Goal: Register for event/course

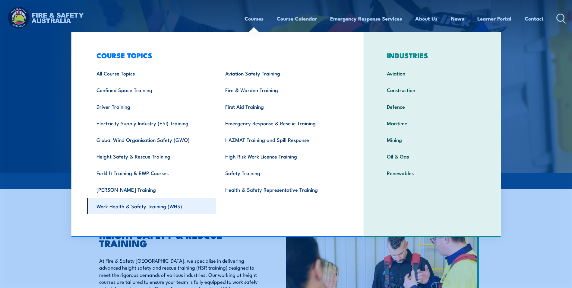
click at [142, 208] on link "Work Health & Safety Training (WHS)" at bounding box center [151, 206] width 129 height 17
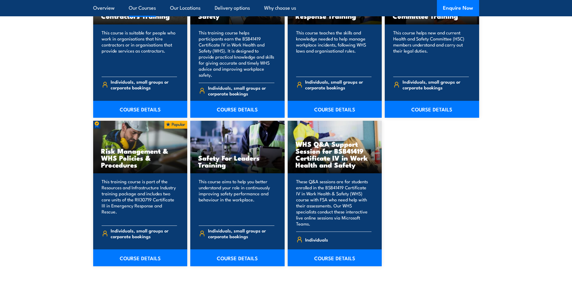
scroll to position [543, 0]
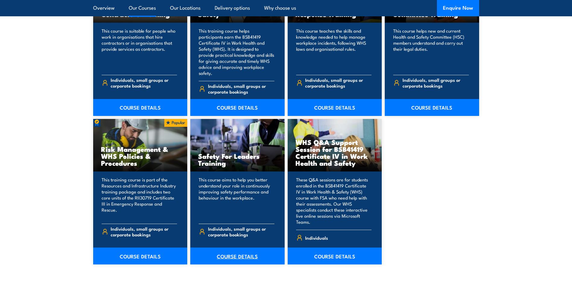
click at [235, 247] on link "COURSE DETAILS" at bounding box center [237, 255] width 94 height 17
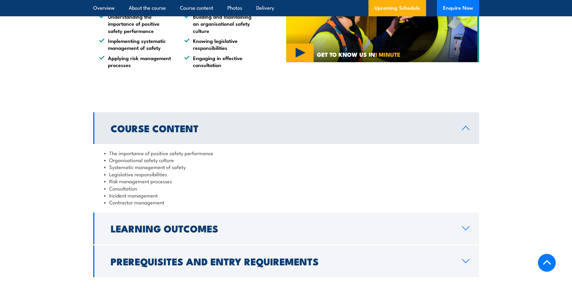
scroll to position [453, 0]
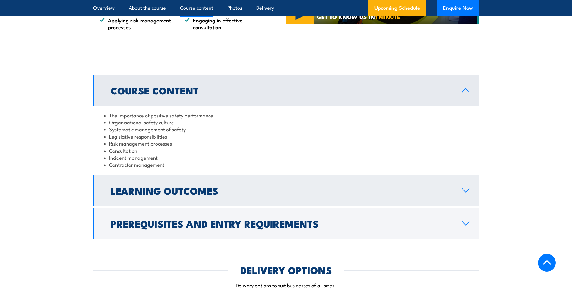
click at [462, 189] on icon at bounding box center [465, 191] width 7 height 4
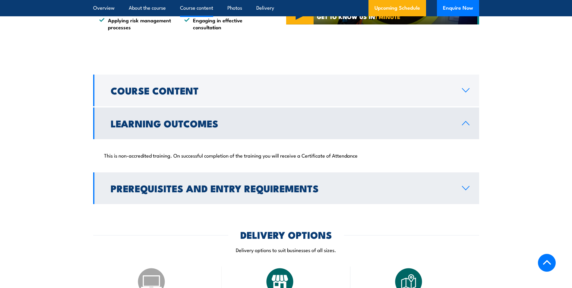
click at [278, 187] on h2 "Prerequisites and Entry Requirements" at bounding box center [282, 188] width 342 height 8
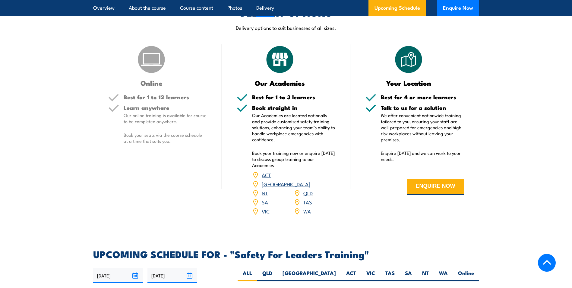
scroll to position [724, 0]
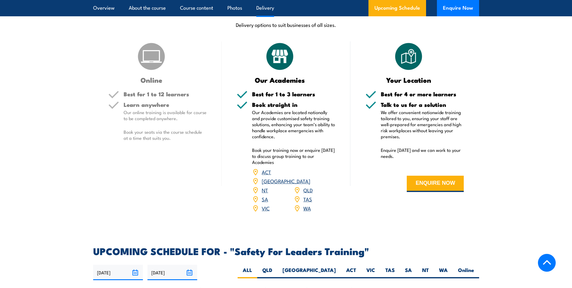
click at [264, 195] on link "SA" at bounding box center [265, 198] width 6 height 7
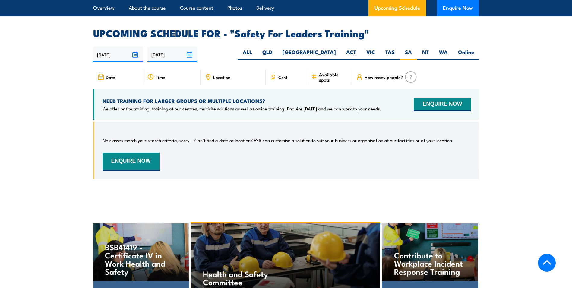
scroll to position [920, 0]
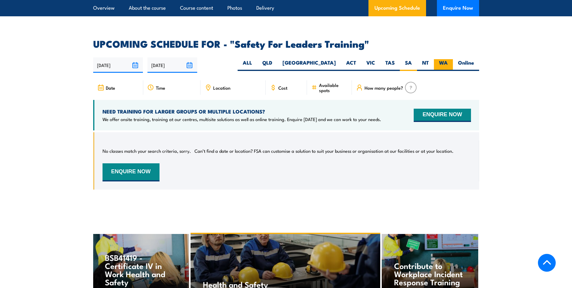
click at [438, 59] on label "WA" at bounding box center [443, 65] width 19 height 12
click at [448, 59] on input "WA" at bounding box center [450, 61] width 4 height 4
radio input "true"
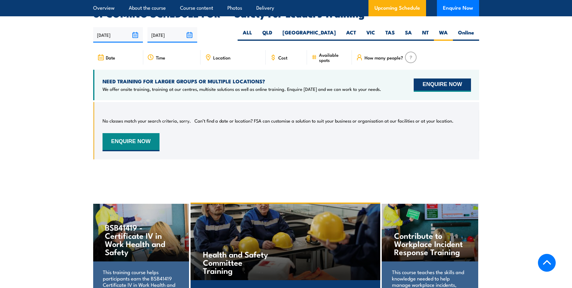
click at [446, 78] on button "ENQUIRE NOW" at bounding box center [442, 84] width 57 height 13
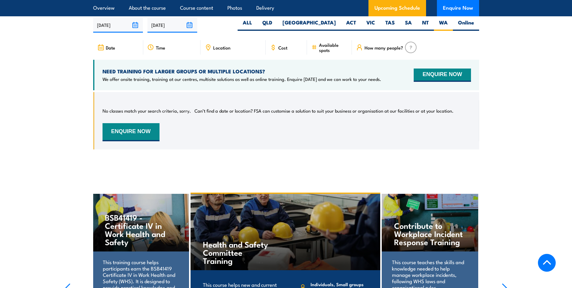
scroll to position [950, 0]
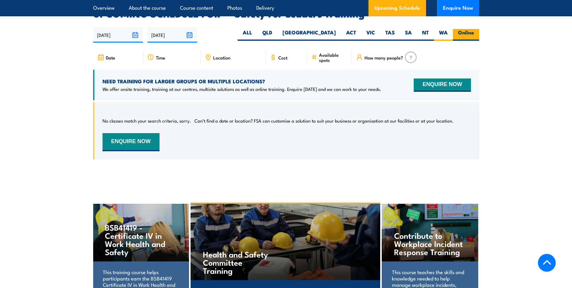
click at [467, 29] on label "Online" at bounding box center [466, 35] width 26 height 12
click at [474, 29] on input "Online" at bounding box center [476, 31] width 4 height 4
radio input "true"
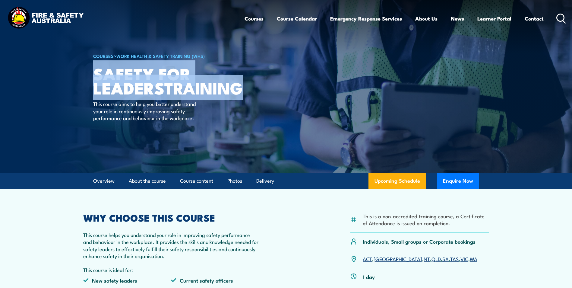
drag, startPoint x: 176, startPoint y: 104, endPoint x: 95, endPoint y: 75, distance: 86.0
click at [95, 75] on h1 "Safety For Leaders TRAINING" at bounding box center [167, 80] width 149 height 28
copy h1 "Safety For Leaders TRAINING"
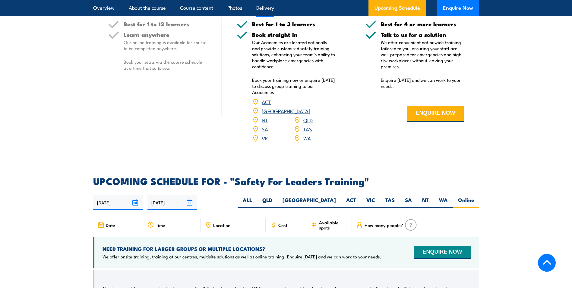
scroll to position [815, 0]
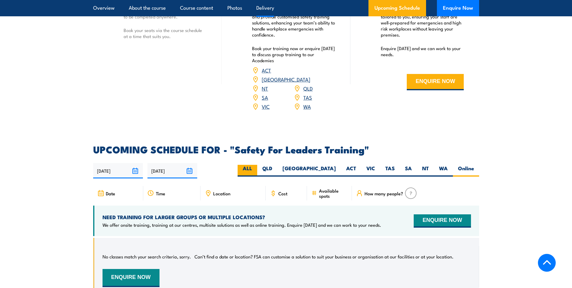
click at [257, 165] on label "ALL" at bounding box center [248, 171] width 20 height 12
click at [256, 165] on input "ALL" at bounding box center [254, 167] width 4 height 4
radio input "true"
